Goal: Use online tool/utility: Utilize a website feature to perform a specific function

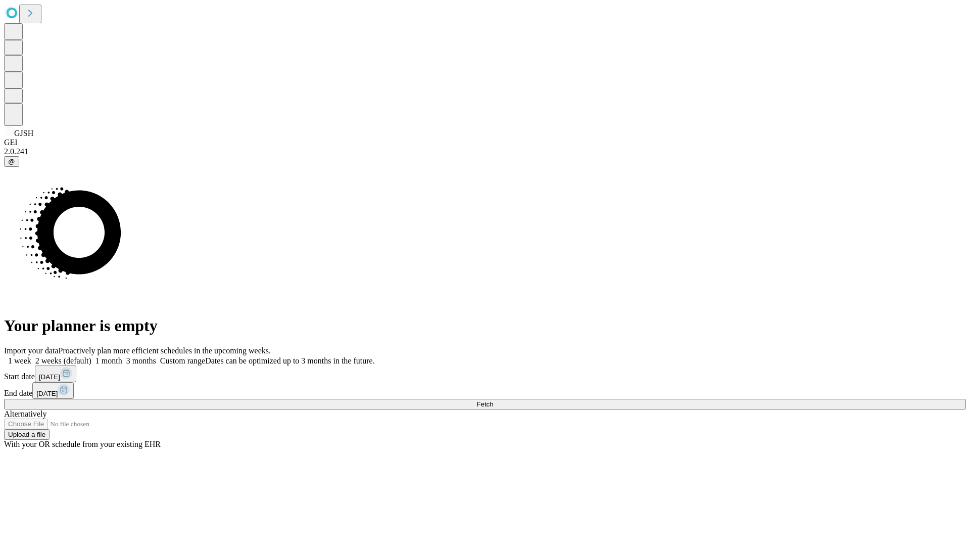
click at [493, 400] on span "Fetch" at bounding box center [485, 404] width 17 height 8
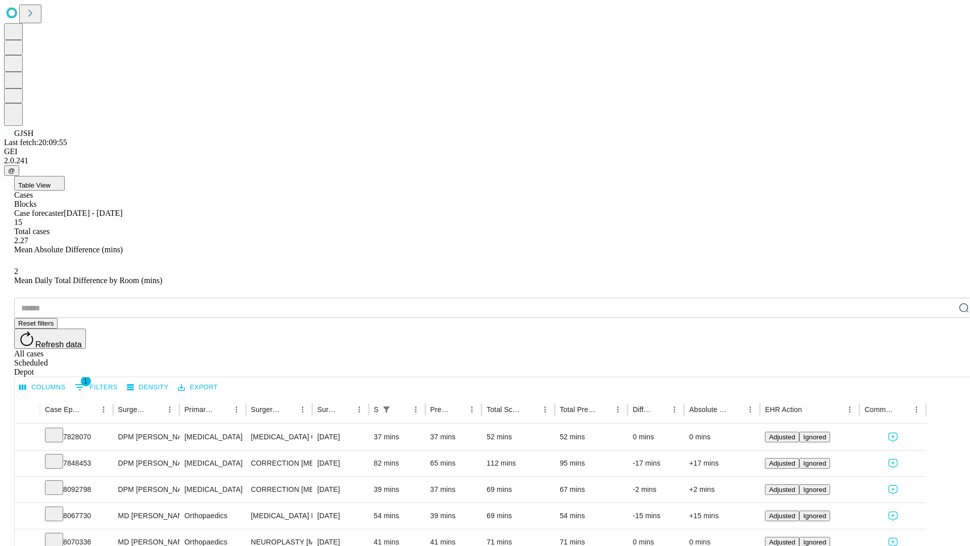
click at [51, 181] on span "Table View" at bounding box center [34, 185] width 32 height 8
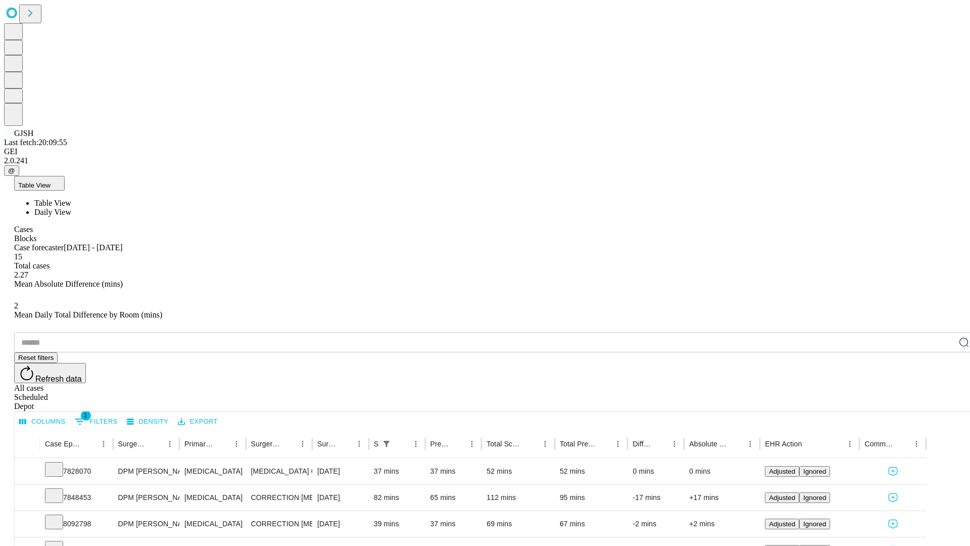
click at [71, 208] on span "Daily View" at bounding box center [52, 212] width 37 height 9
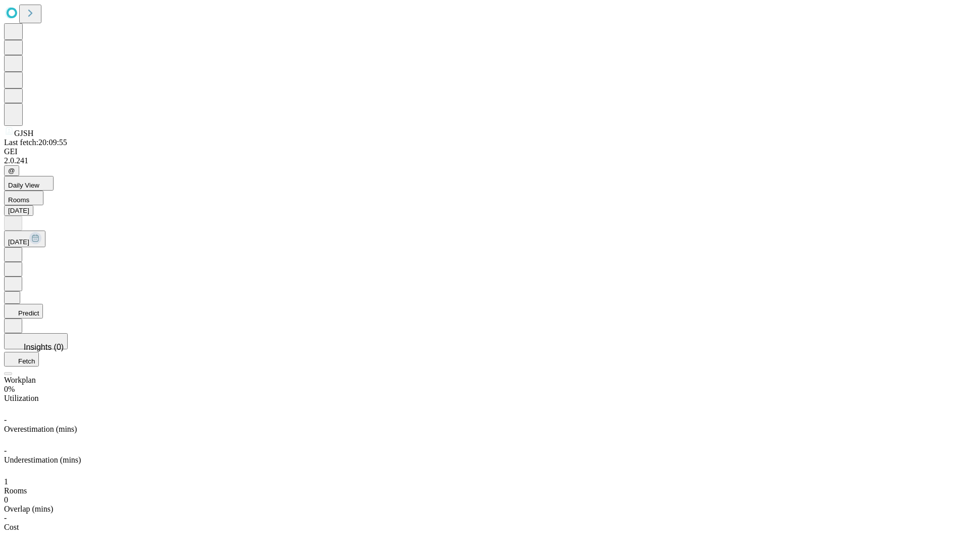
click at [43, 304] on button "Predict" at bounding box center [23, 311] width 39 height 15
